Goal: Task Accomplishment & Management: Manage account settings

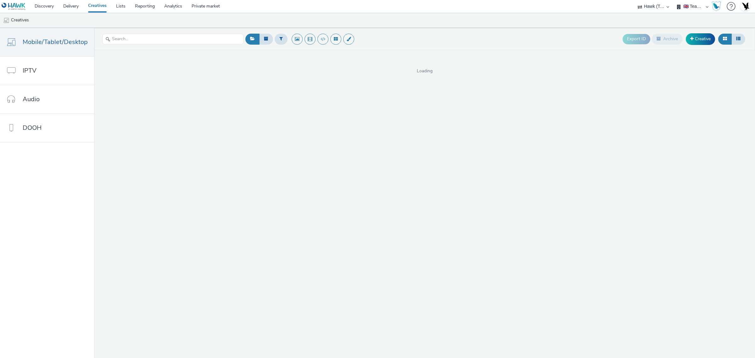
select select "2fc77e36-bb93-4aa3-9dff-dcb08e02eac6"
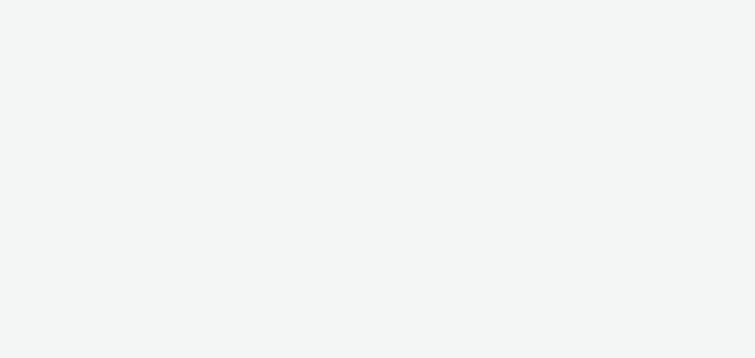
select select "2fc77e36-bb93-4aa3-9dff-dcb08e02eac6"
select select "633458d8-165b-4764-9f55-7760eda36fe8"
select select "2fc77e36-bb93-4aa3-9dff-dcb08e02eac6"
select select "633458d8-165b-4764-9f55-7760eda36fe8"
select select "2fc77e36-bb93-4aa3-9dff-dcb08e02eac6"
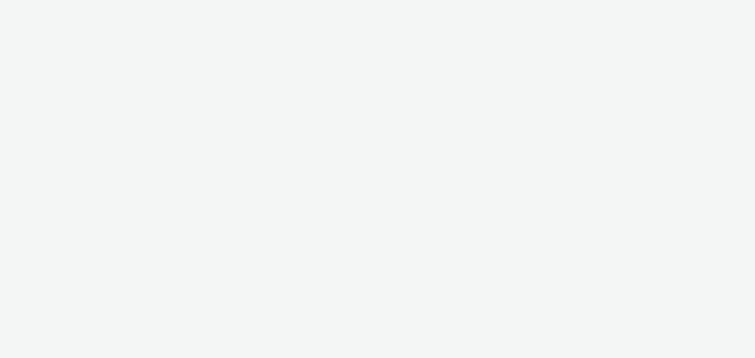
select select "633458d8-165b-4764-9f55-7760eda36fe8"
select select "47c37c18-910e-43a3-bb91-a2beb2847406"
select select "b1b940d3-d05b-48b5-821e-f328c33b988b"
select select "47c37c18-910e-43a3-bb91-a2beb2847406"
select select "b1b940d3-d05b-48b5-821e-f328c33b988b"
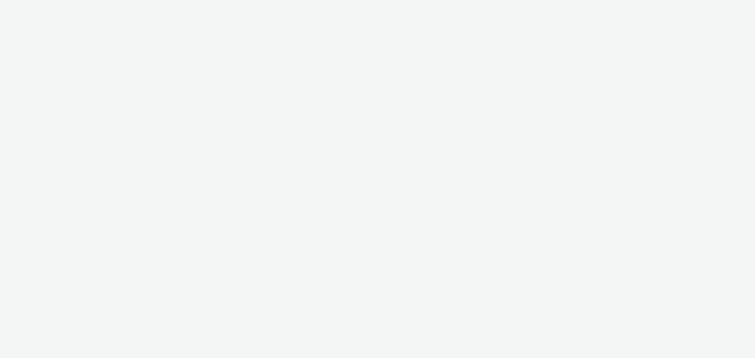
select select "47c37c18-910e-43a3-bb91-a2beb2847406"
select select "b1b940d3-d05b-48b5-821e-f328c33b988b"
select select "47c37c18-910e-43a3-bb91-a2beb2847406"
select select "b1b940d3-d05b-48b5-821e-f328c33b988b"
select select "47c37c18-910e-43a3-bb91-a2beb2847406"
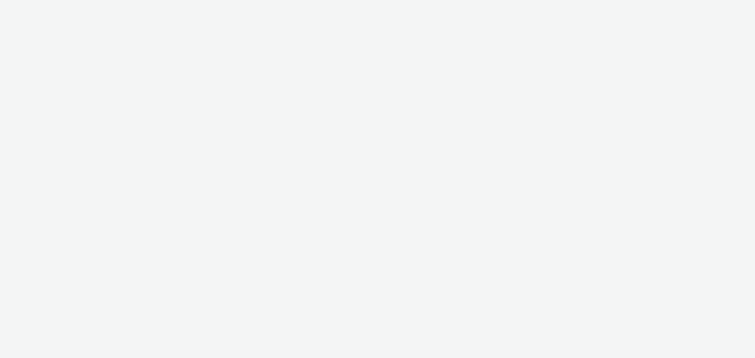
select select "b1b940d3-d05b-48b5-821e-f328c33b988b"
select select "47c37c18-910e-43a3-bb91-a2beb2847406"
select select "b1b940d3-d05b-48b5-821e-f328c33b988b"
select select "11a7df10-284f-415c-b52a-427acf4c31ae"
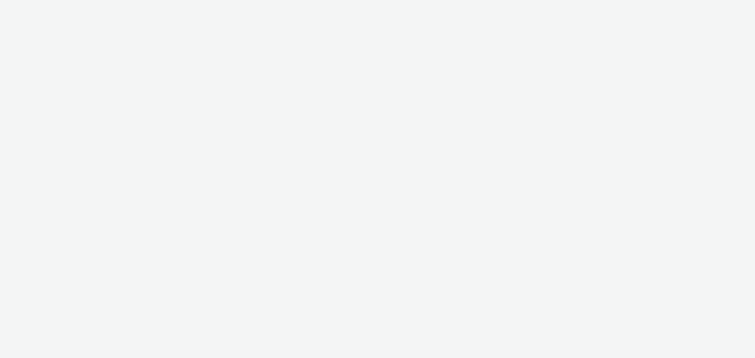
select select "11a7df10-284f-415c-b52a-427acf4c31ae"
select select "47c37c18-910e-43a3-bb91-a2beb2847406"
select select "b1b940d3-d05b-48b5-821e-f328c33b988b"
select select "47c37c18-910e-43a3-bb91-a2beb2847406"
select select "b1b940d3-d05b-48b5-821e-f328c33b988b"
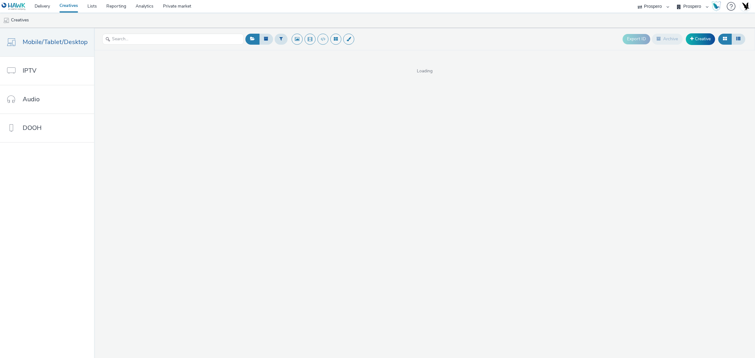
select select "47c37c18-910e-43a3-bb91-a2beb2847406"
select select "b1b940d3-d05b-48b5-821e-f328c33b988b"
